Goal: Task Accomplishment & Management: Manage account settings

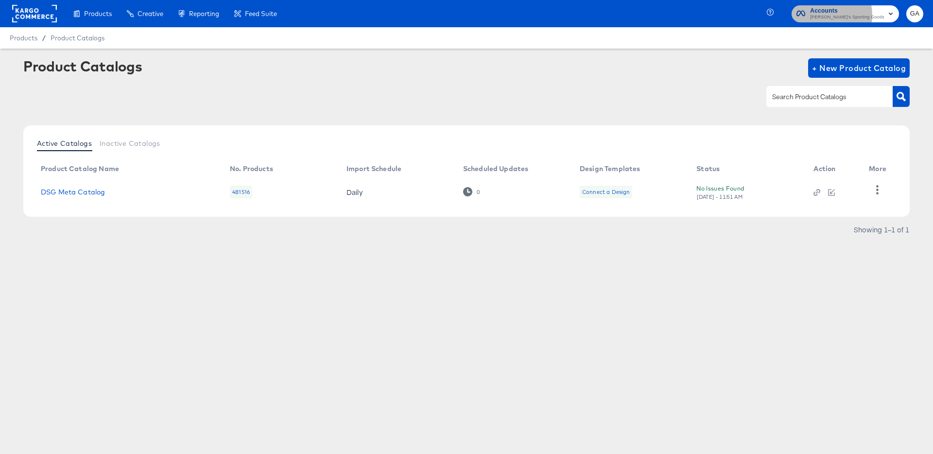
click at [848, 15] on span "[PERSON_NAME]'s Sporting Goods" at bounding box center [847, 18] width 74 height 8
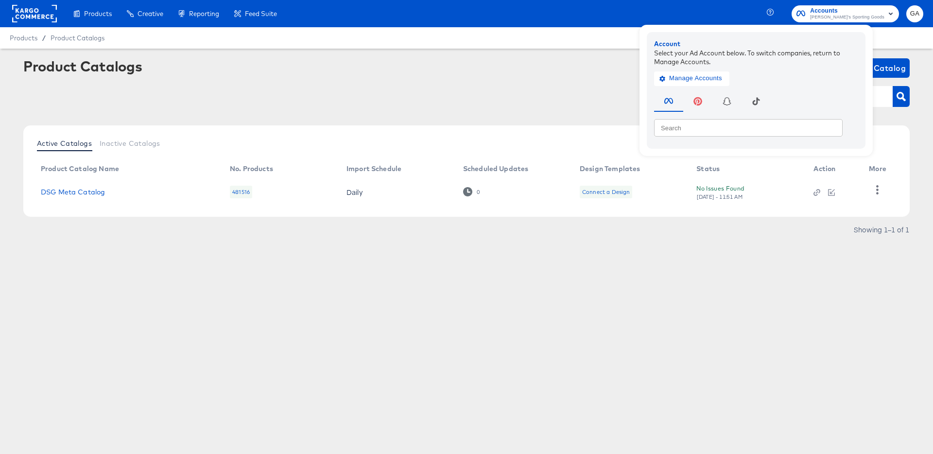
click at [26, 9] on rect at bounding box center [34, 13] width 45 height 17
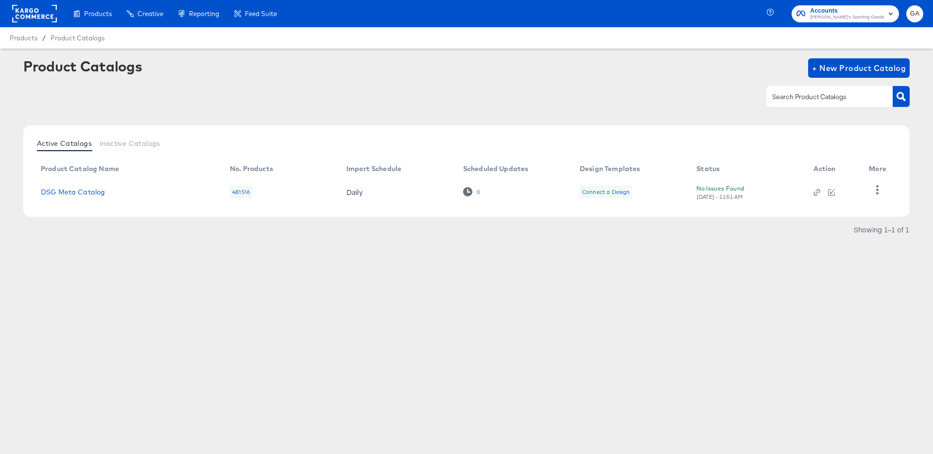
click at [26, 10] on rect at bounding box center [34, 13] width 45 height 17
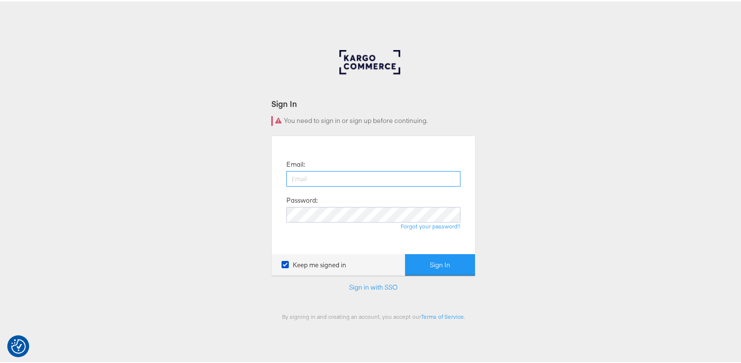
type input "[PERSON_NAME][EMAIL_ADDRESS][PERSON_NAME][DOMAIN_NAME]"
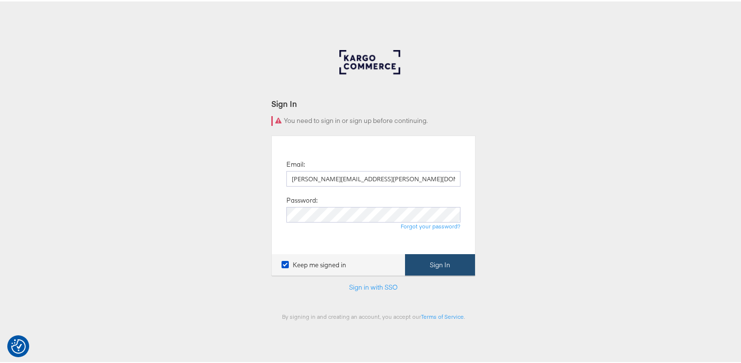
click at [420, 262] on button "Sign In" at bounding box center [440, 264] width 70 height 22
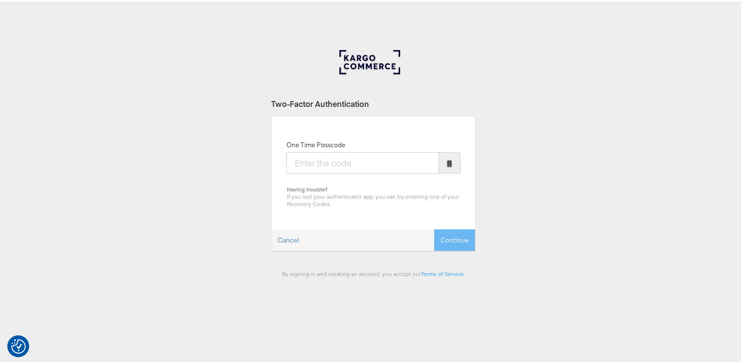
click at [358, 166] on input "One Time Passcode" at bounding box center [362, 161] width 153 height 21
type input "621388"
click at [441, 233] on button "Continue" at bounding box center [454, 239] width 41 height 22
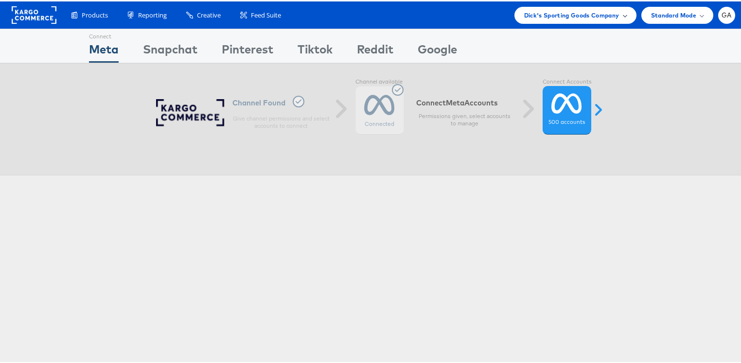
click at [543, 15] on span "Dick's Sporting Goods Company" at bounding box center [571, 14] width 95 height 10
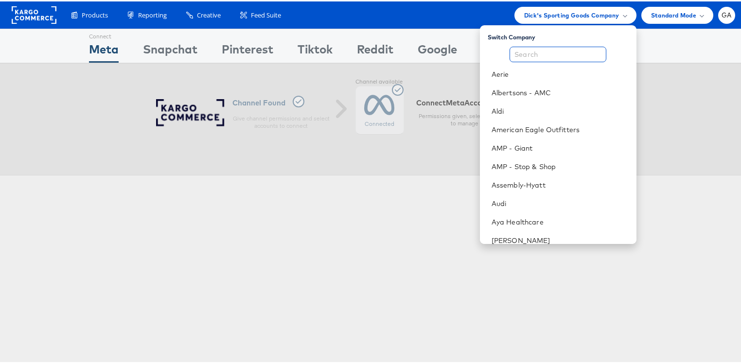
click at [555, 49] on input "text" at bounding box center [557, 53] width 97 height 16
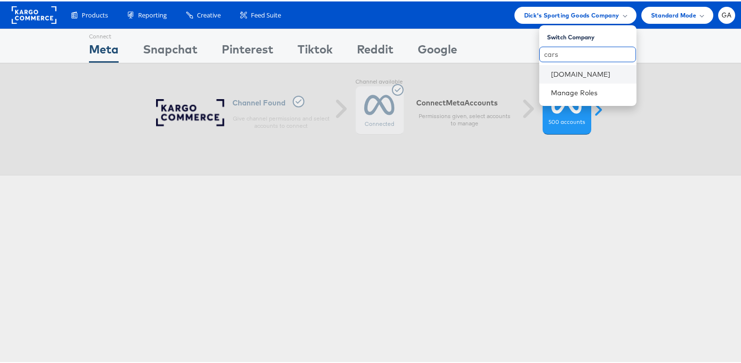
type input "cars"
click at [555, 78] on li "Cars.com" at bounding box center [587, 73] width 97 height 18
click at [554, 75] on link "Cars.com" at bounding box center [590, 73] width 78 height 10
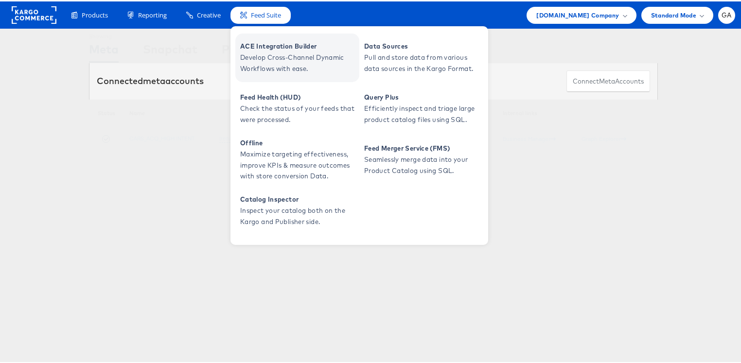
click at [280, 58] on span "Develop Cross-Channel Dynamic Workflows with ease." at bounding box center [298, 62] width 117 height 22
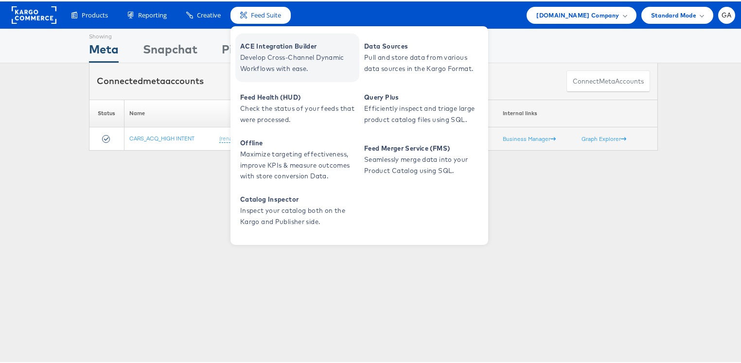
click at [273, 42] on span "ACE Integration Builder" at bounding box center [298, 44] width 117 height 11
